Goal: Task Accomplishment & Management: Manage account settings

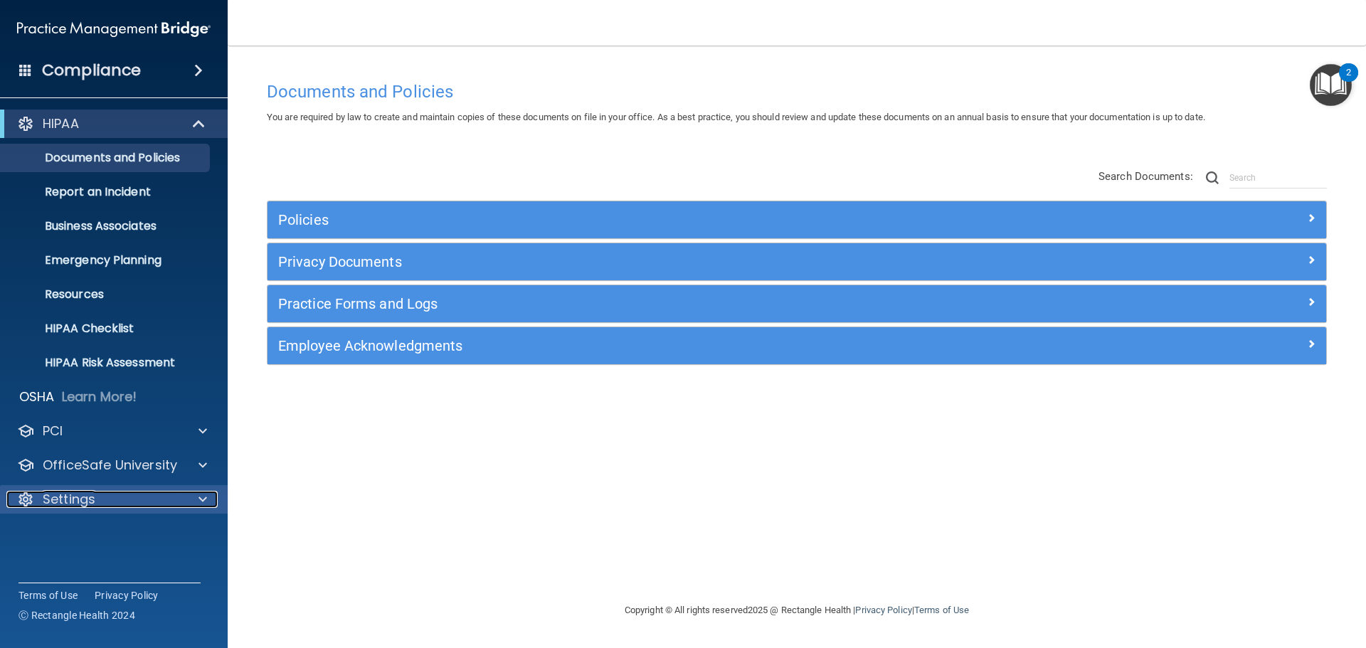
click at [150, 496] on div "Settings" at bounding box center [94, 499] width 176 height 17
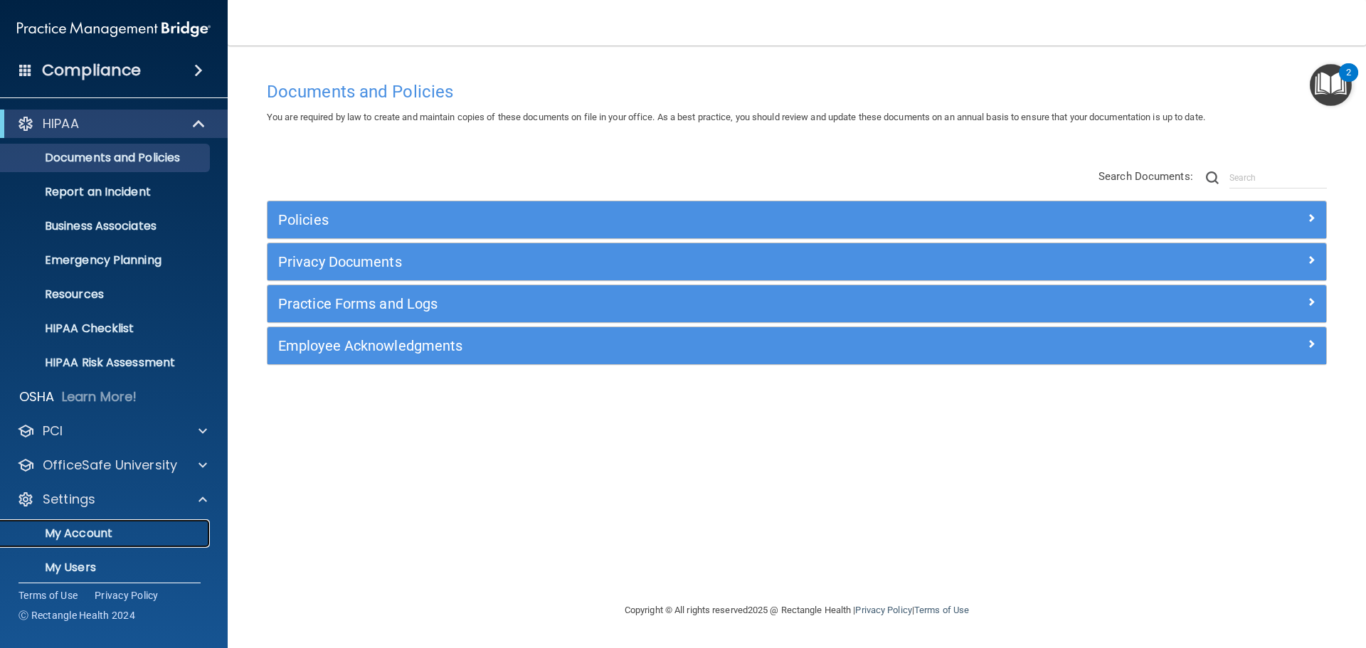
click at [104, 536] on p "My Account" at bounding box center [106, 533] width 194 height 14
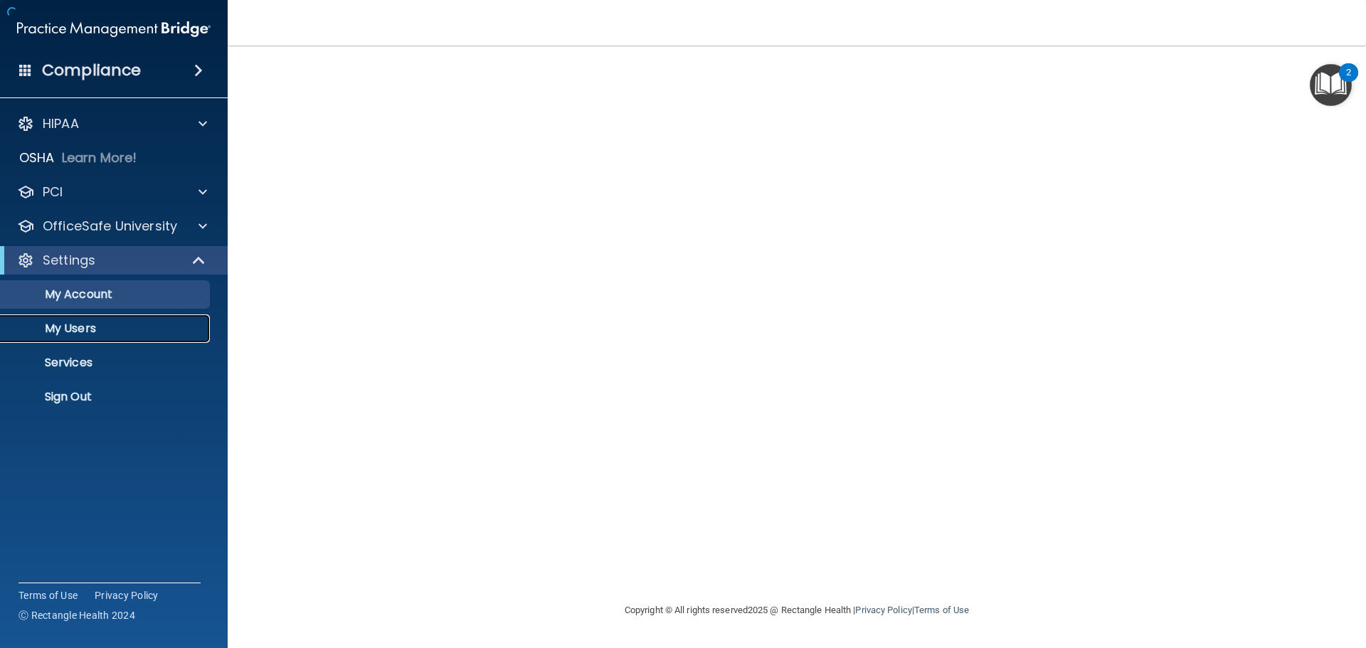
click at [106, 326] on p "My Users" at bounding box center [106, 329] width 194 height 14
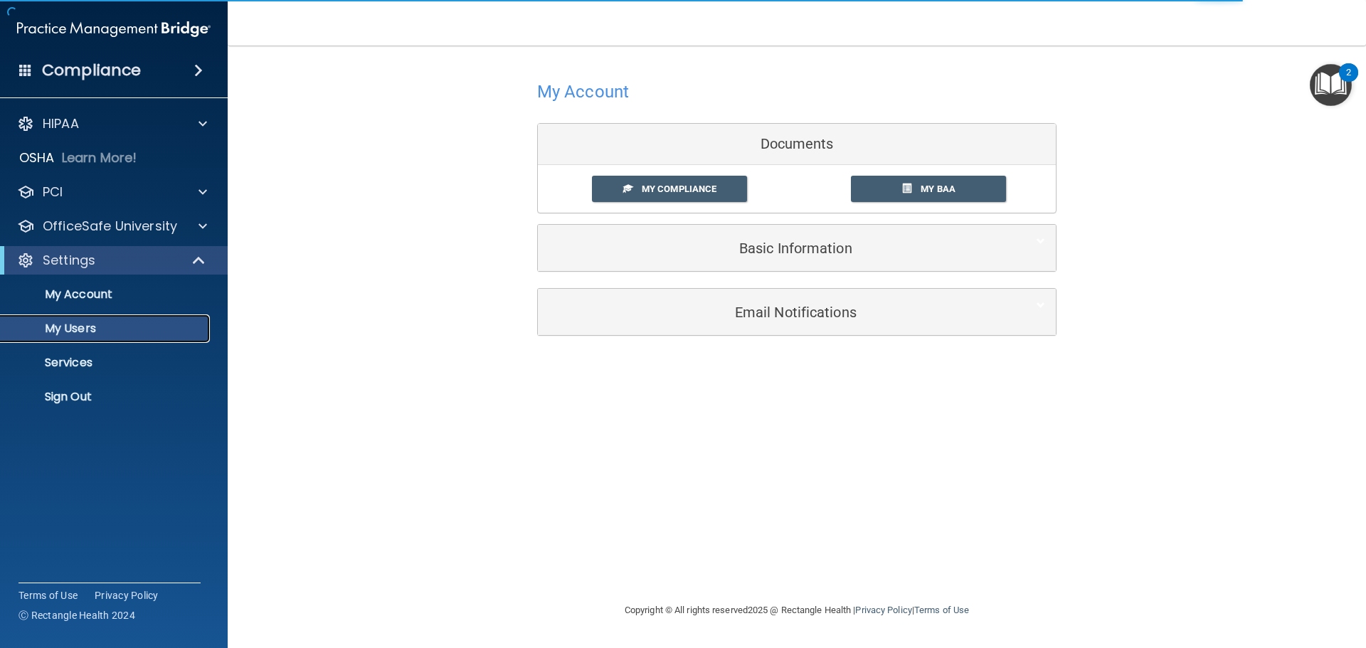
select select "20"
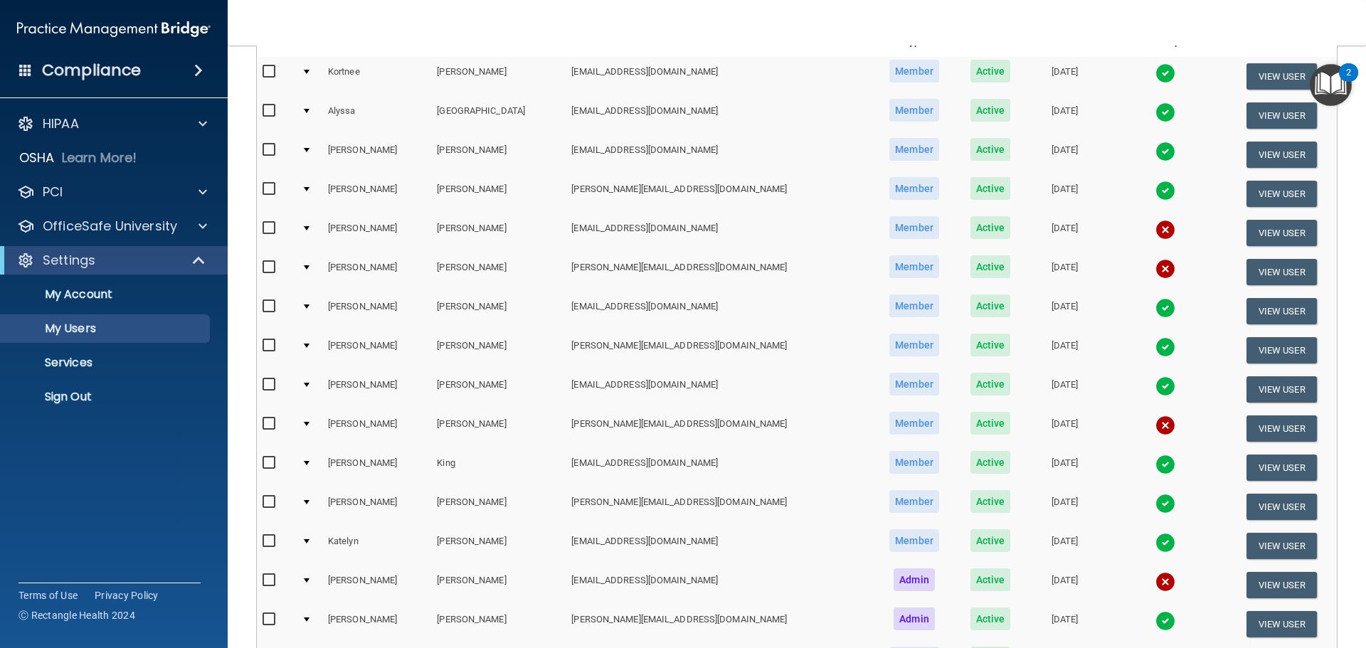
scroll to position [213, 0]
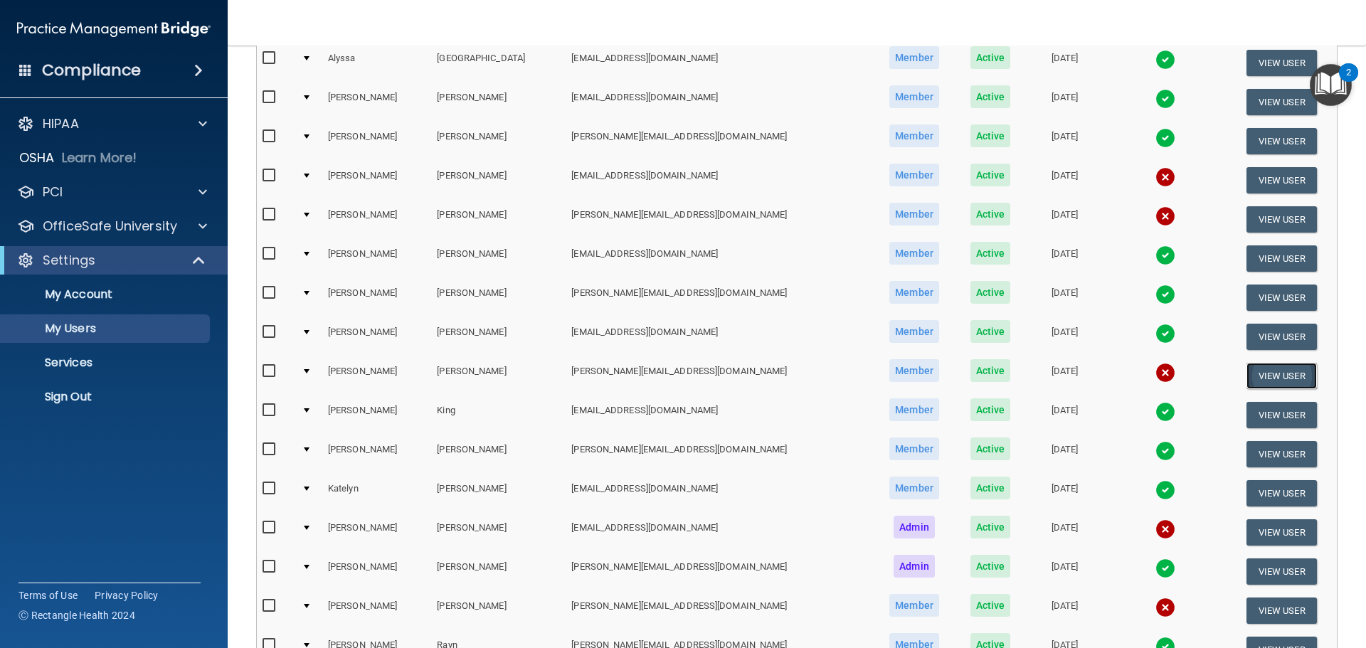
click at [1260, 373] on button "View User" at bounding box center [1281, 376] width 70 height 26
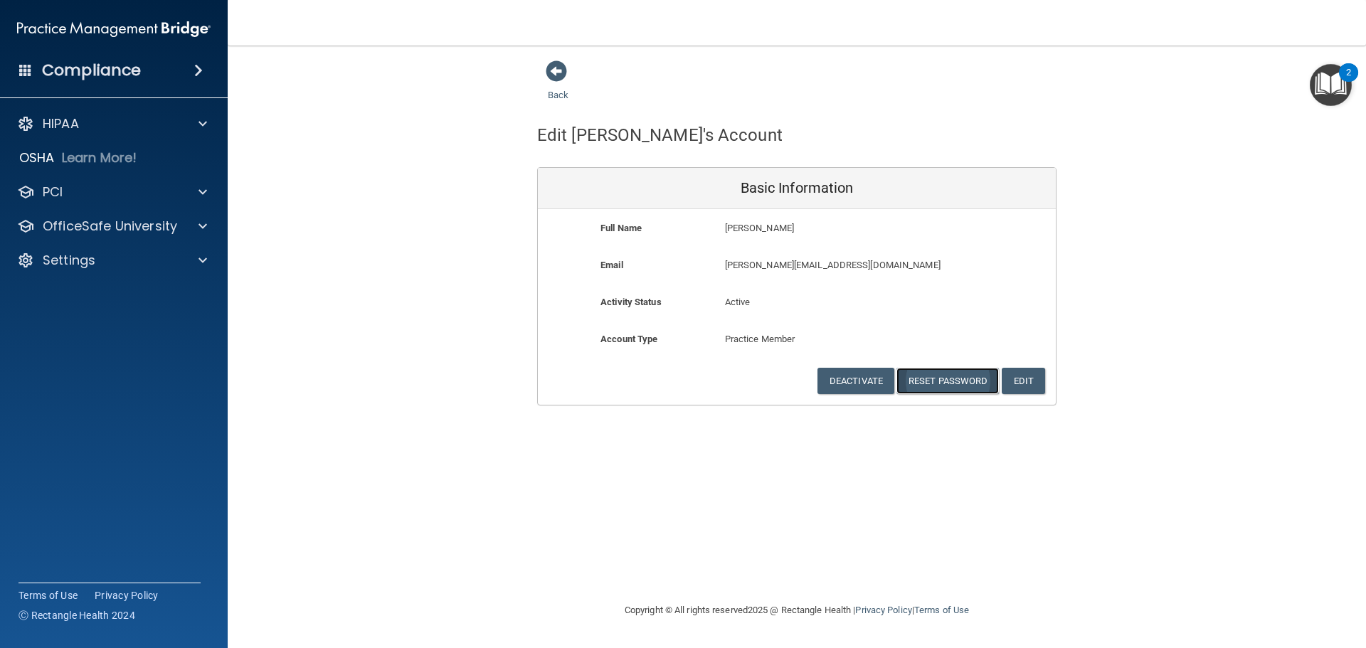
click at [910, 380] on button "Reset Password" at bounding box center [947, 381] width 102 height 26
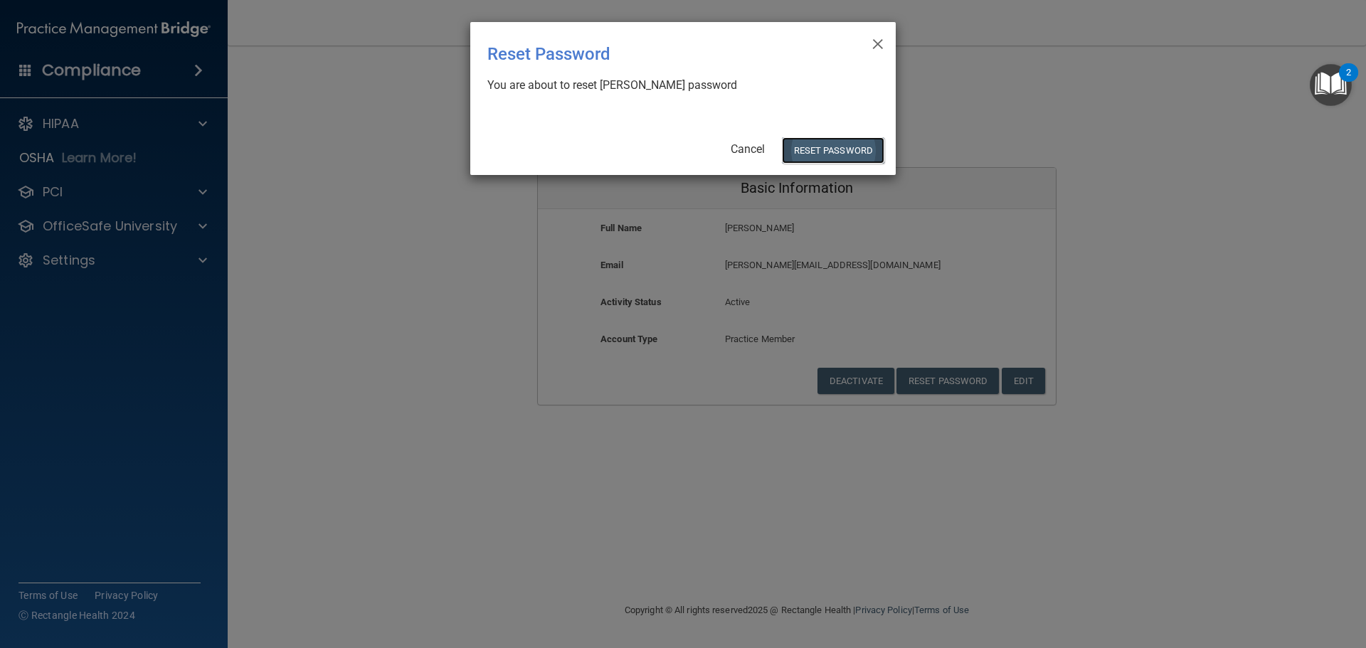
click at [803, 157] on button "Reset Password" at bounding box center [833, 150] width 102 height 26
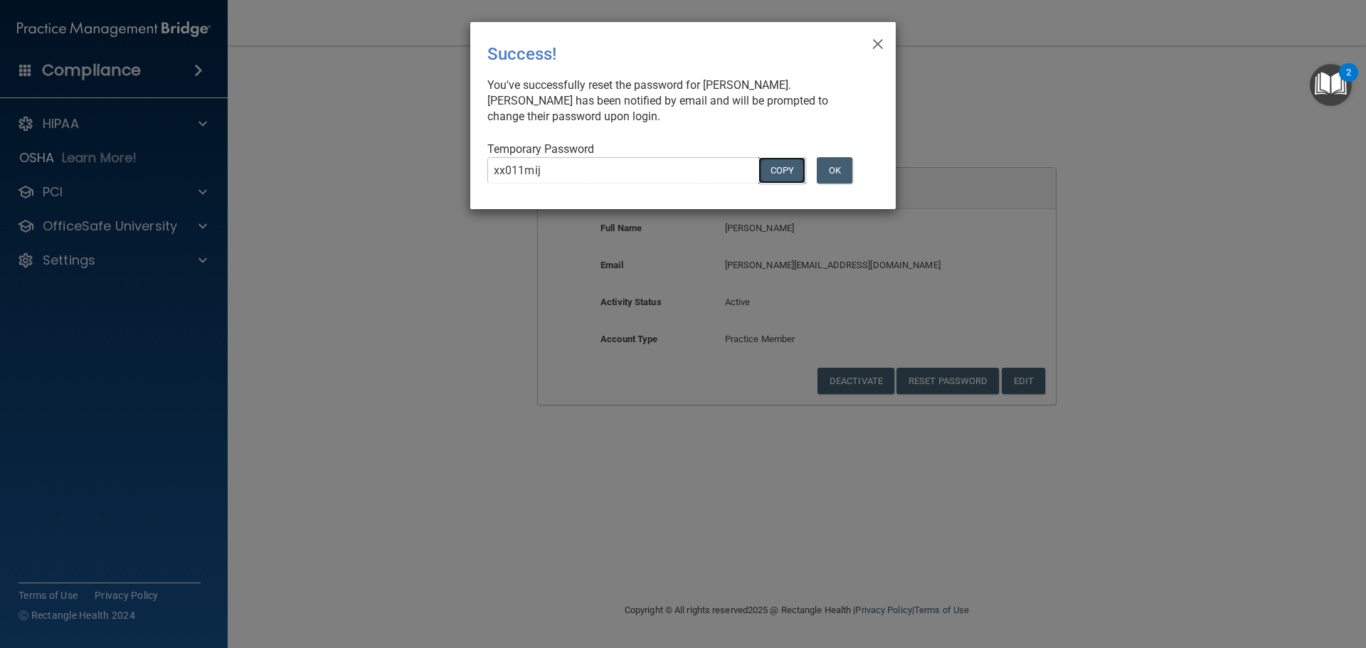
click at [787, 171] on button "COPY" at bounding box center [781, 170] width 47 height 26
click at [827, 165] on button "OK" at bounding box center [835, 170] width 36 height 26
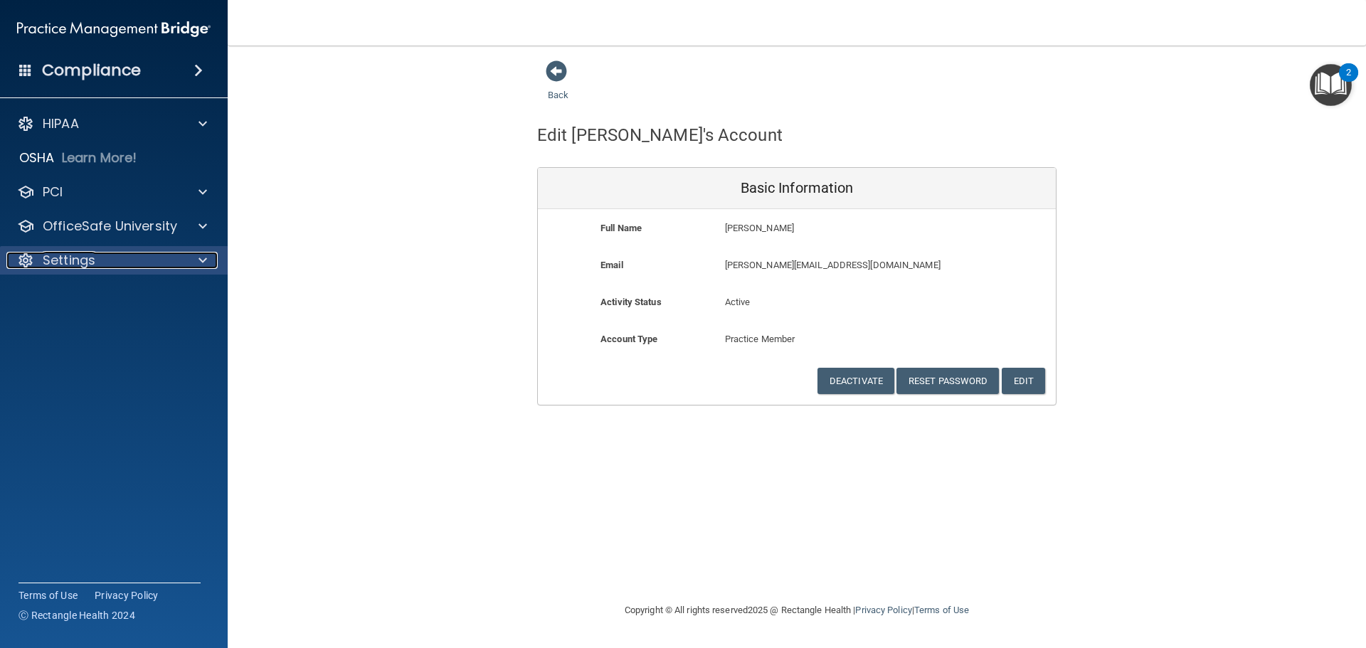
click at [137, 268] on div "Settings" at bounding box center [94, 260] width 176 height 17
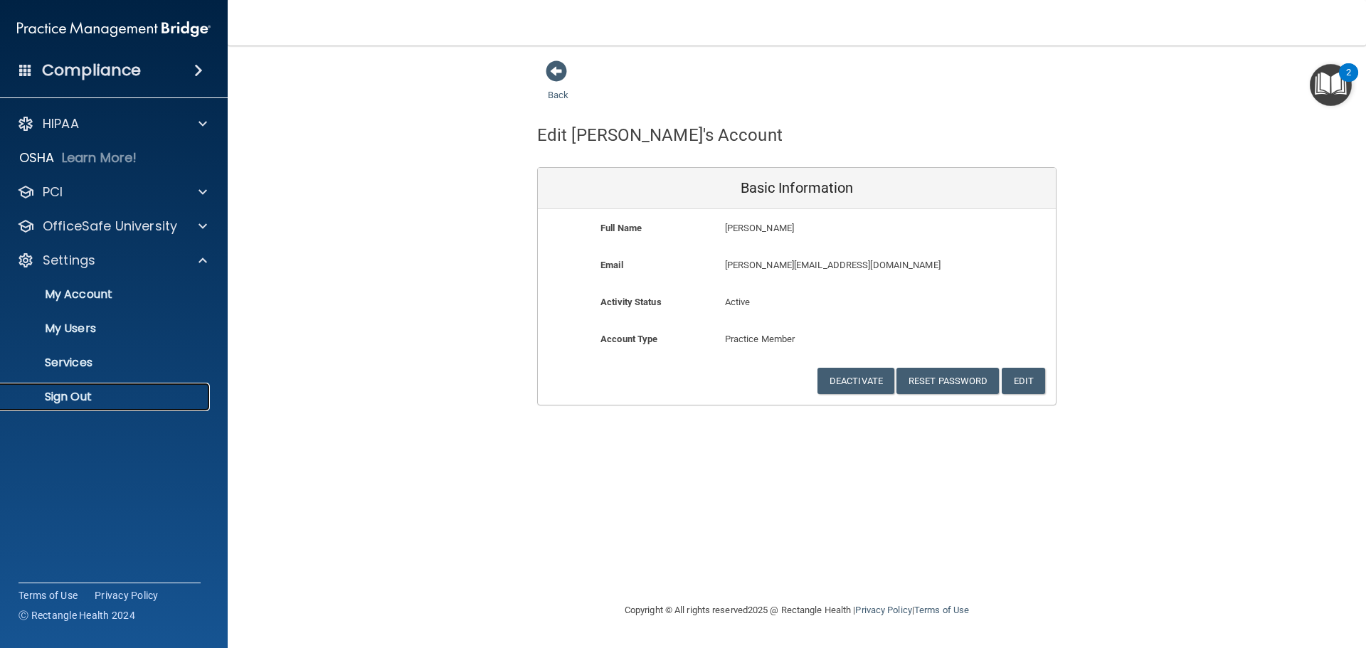
click at [107, 398] on p "Sign Out" at bounding box center [106, 397] width 194 height 14
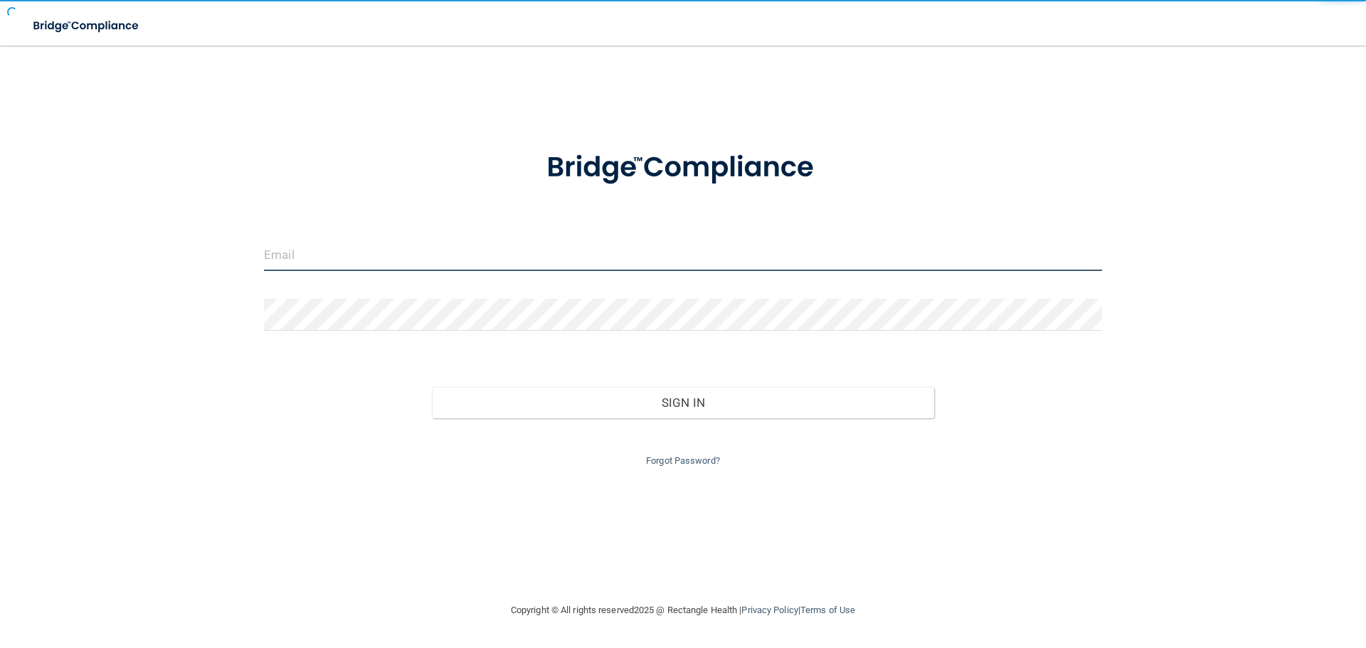
type input "[EMAIL_ADDRESS][DOMAIN_NAME]"
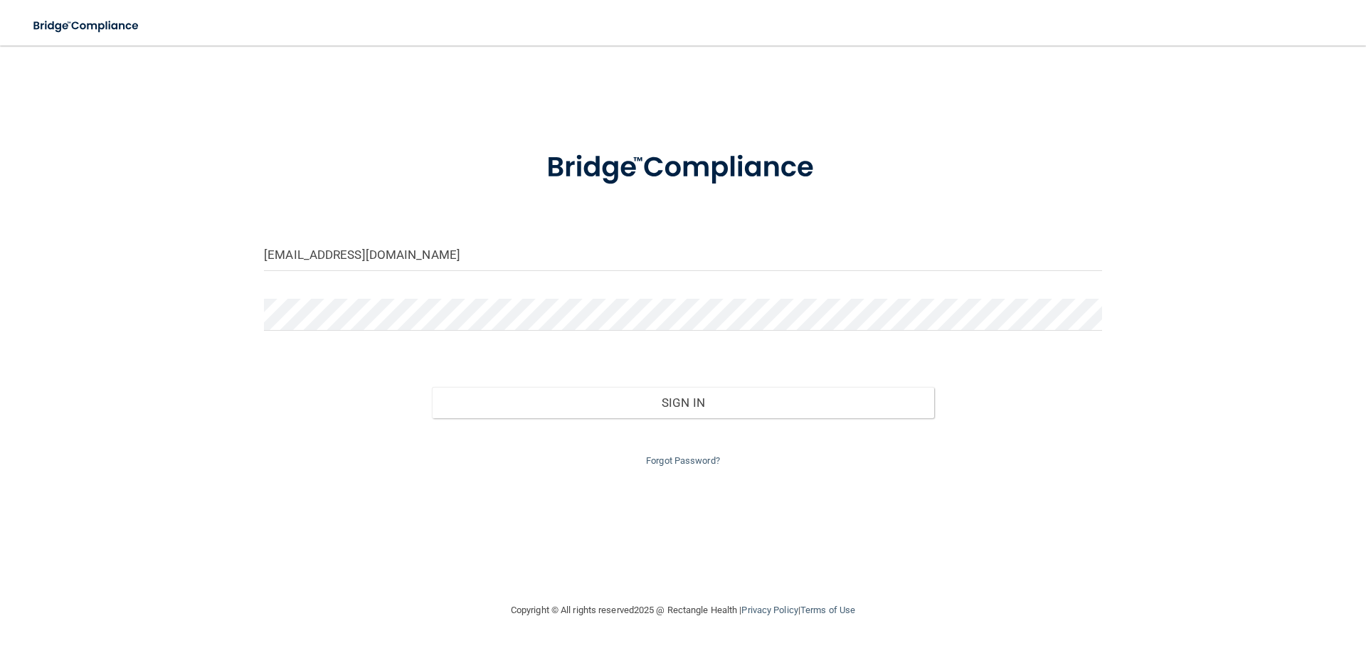
click at [446, 144] on div at bounding box center [682, 168] width 859 height 74
